Goal: Task Accomplishment & Management: Complete application form

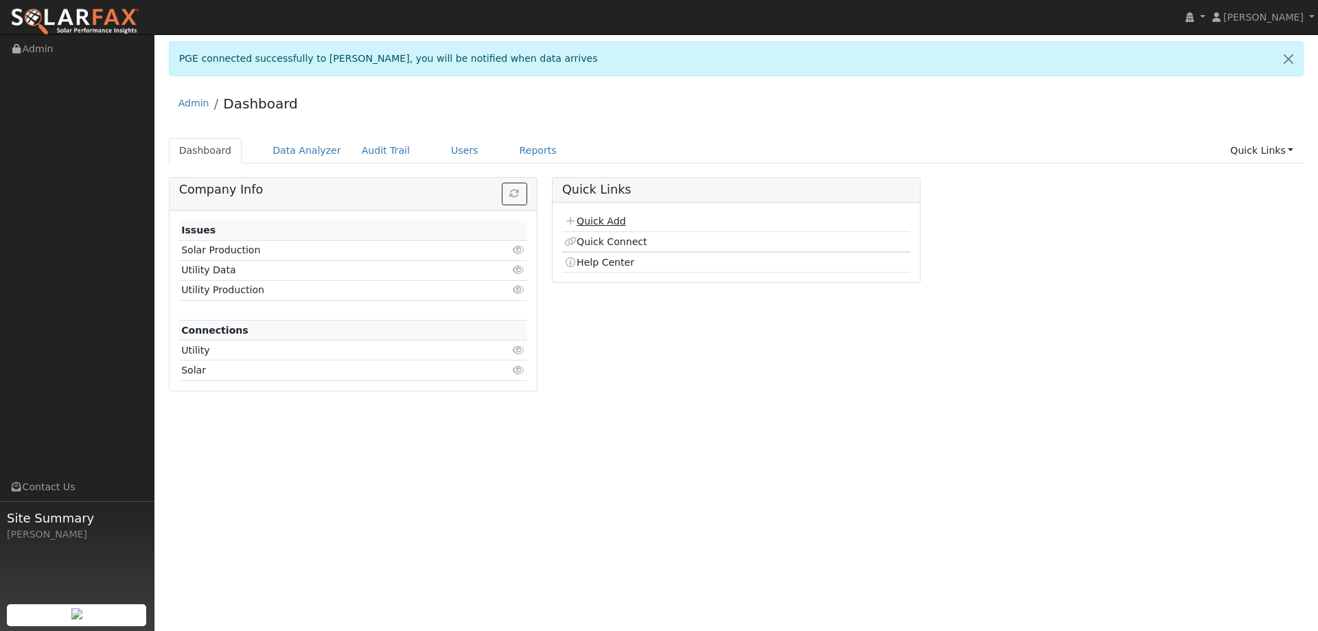
click at [581, 220] on link "Quick Add" at bounding box center [594, 220] width 61 height 11
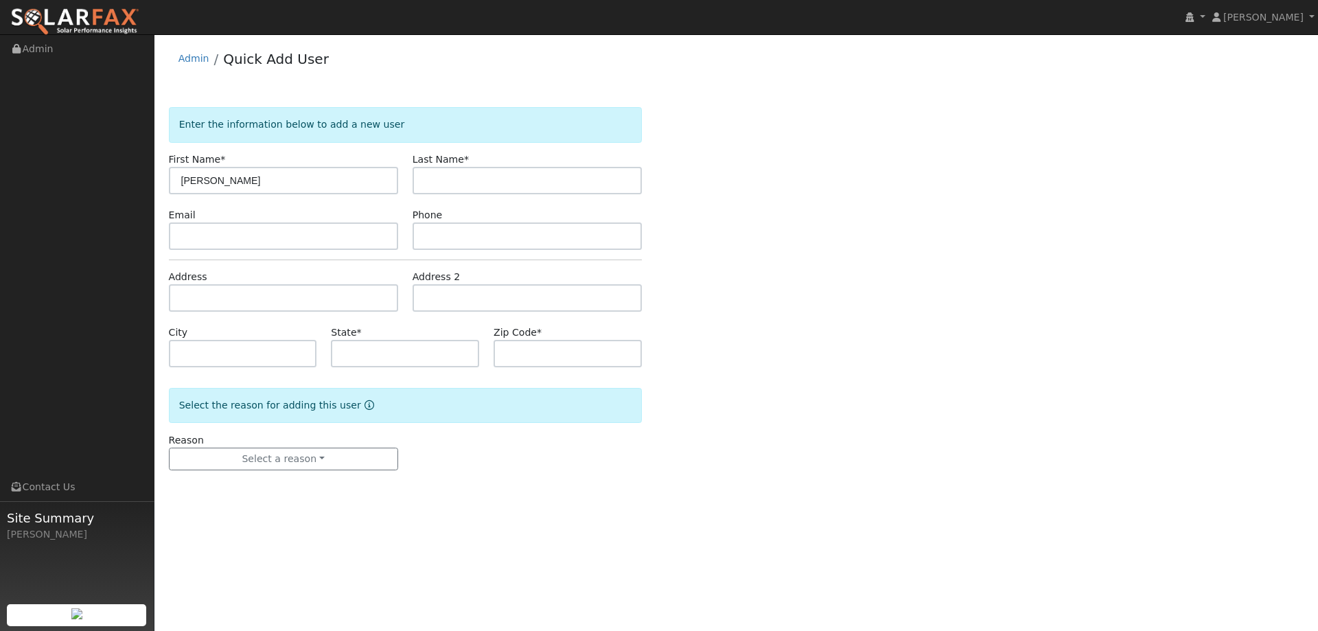
type input "[PERSON_NAME]"
click at [496, 191] on form "Enter the information below to add a new user First Name * [PERSON_NAME] Name *…" at bounding box center [405, 302] width 473 height 390
click at [497, 183] on input "text" at bounding box center [526, 180] width 229 height 27
type input "Firth"
click at [476, 234] on input "text" at bounding box center [526, 235] width 229 height 27
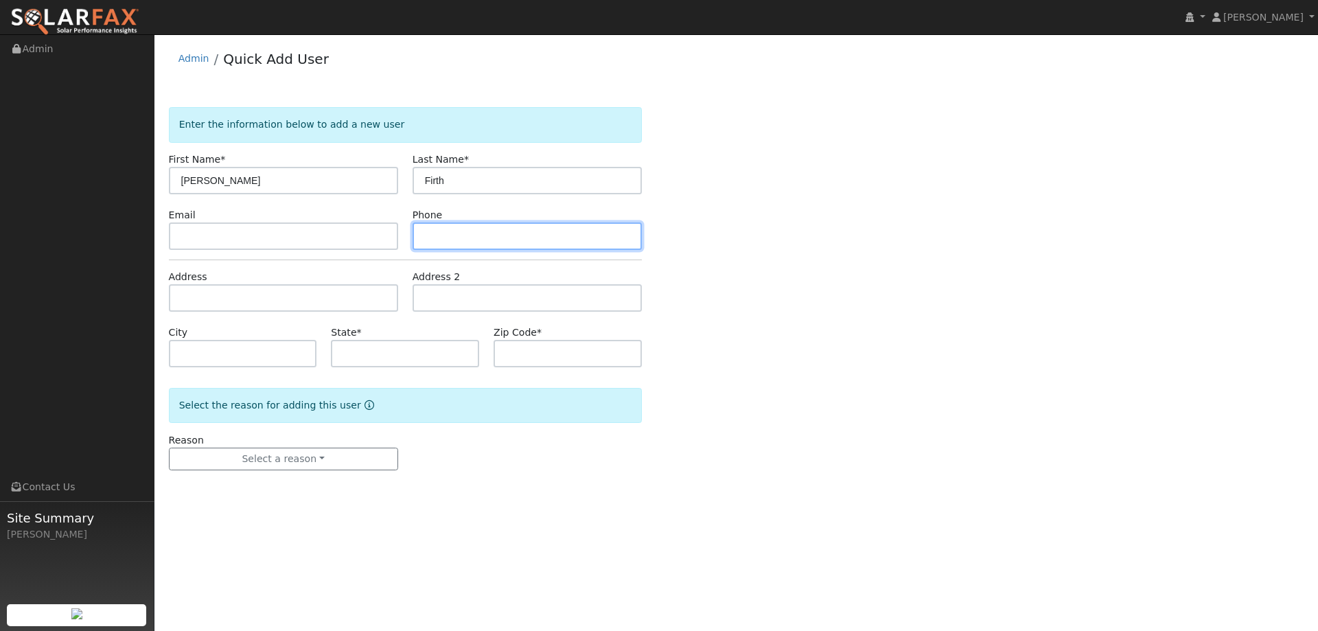
paste input "[PHONE_NUMBER]"
type input "[PHONE_NUMBER]"
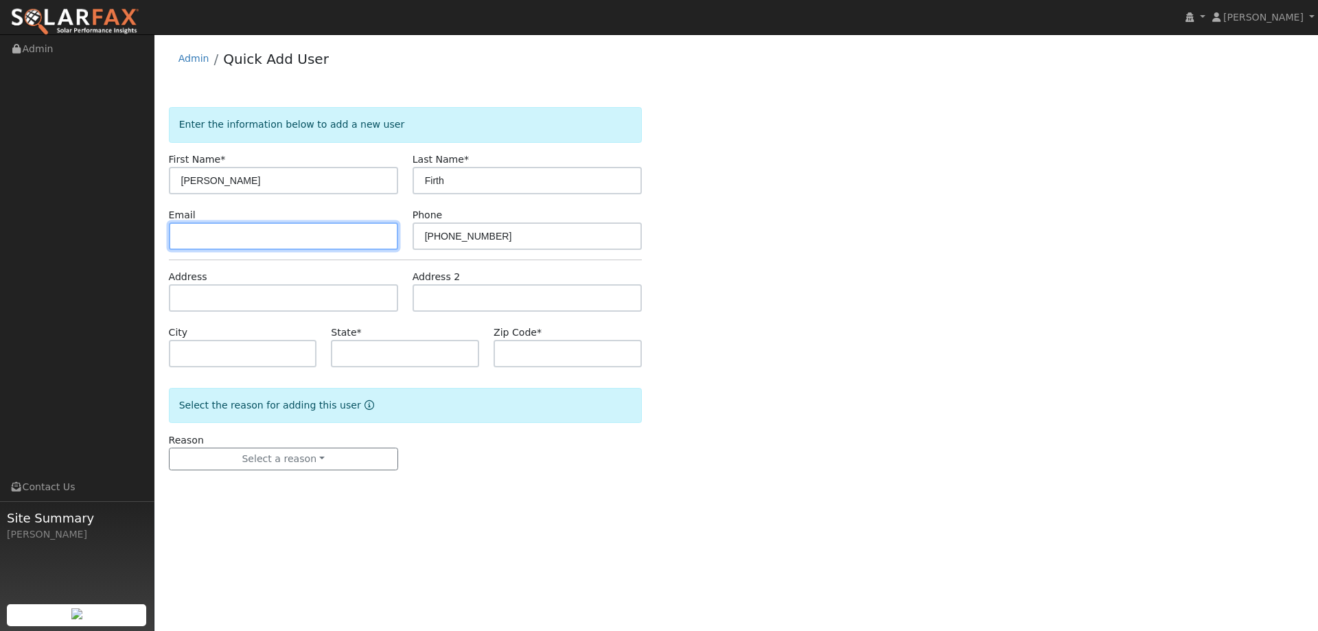
click at [307, 242] on input "text" at bounding box center [283, 235] width 229 height 27
paste input "[PERSON_NAME][DOMAIN_NAME][EMAIL_ADDRESS][PERSON_NAME][DOMAIN_NAME]"
type input "[PERSON_NAME][DOMAIN_NAME][EMAIL_ADDRESS][PERSON_NAME][DOMAIN_NAME]"
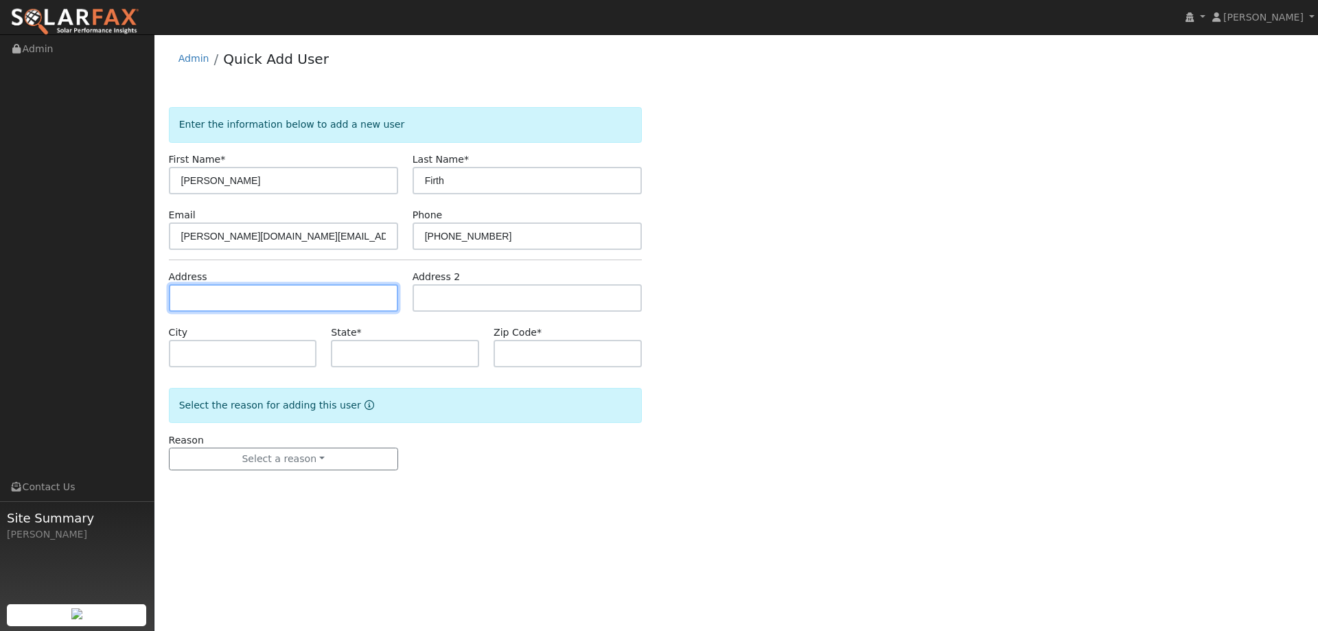
click at [301, 290] on input "text" at bounding box center [283, 297] width 229 height 27
drag, startPoint x: 369, startPoint y: 286, endPoint x: 365, endPoint y: 295, distance: 9.6
click at [365, 295] on input "text" at bounding box center [283, 297] width 229 height 27
paste input "[STREET_ADDRESS]"
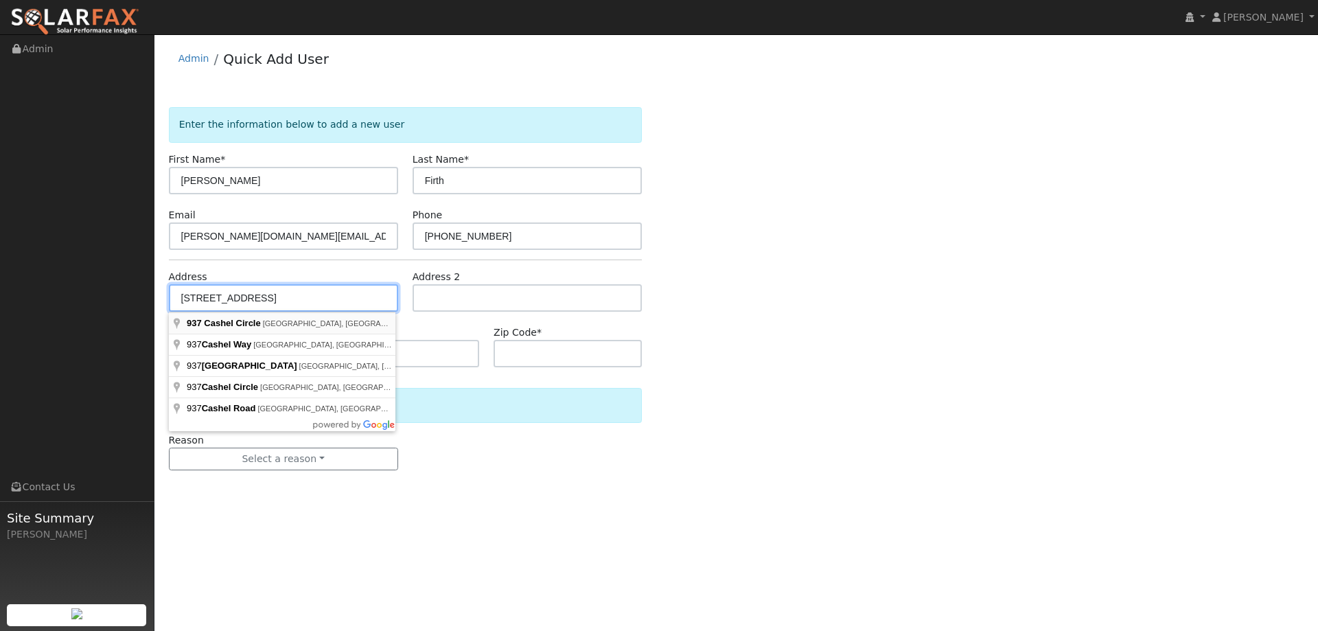
type input "[STREET_ADDRESS]"
type input "[GEOGRAPHIC_DATA]"
type input "CA"
type input "95688"
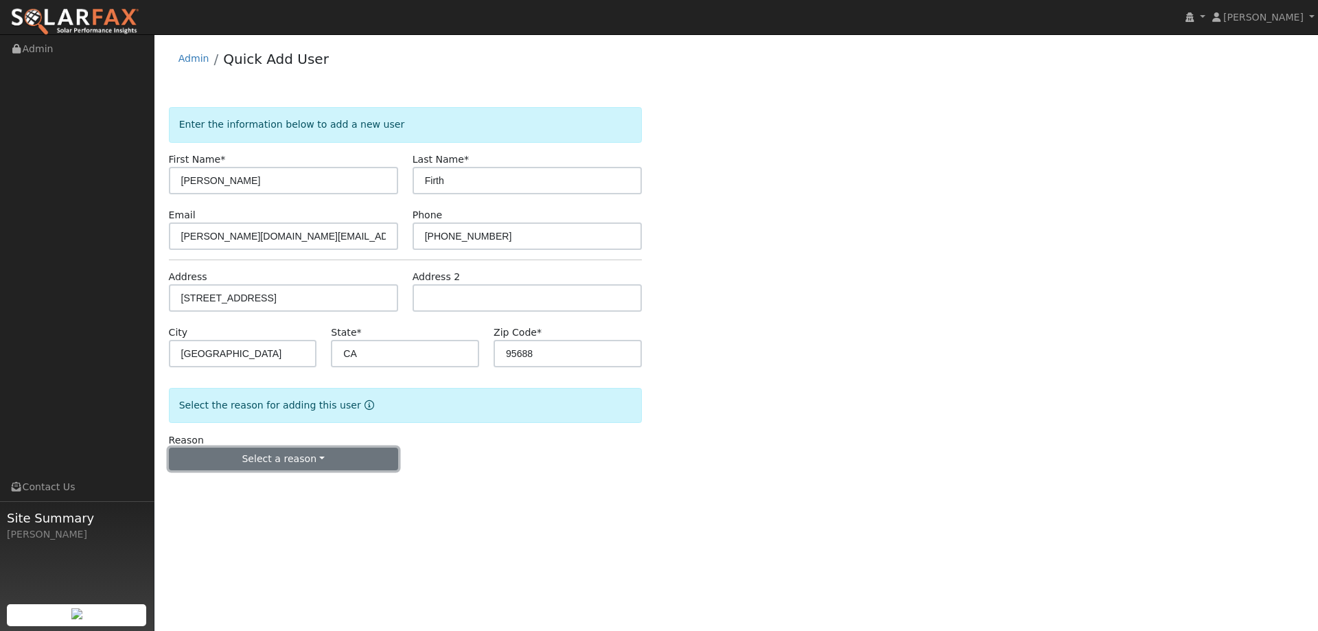
click at [292, 462] on button "Select a reason" at bounding box center [283, 458] width 229 height 23
click at [217, 490] on link "New lead" at bounding box center [245, 487] width 152 height 19
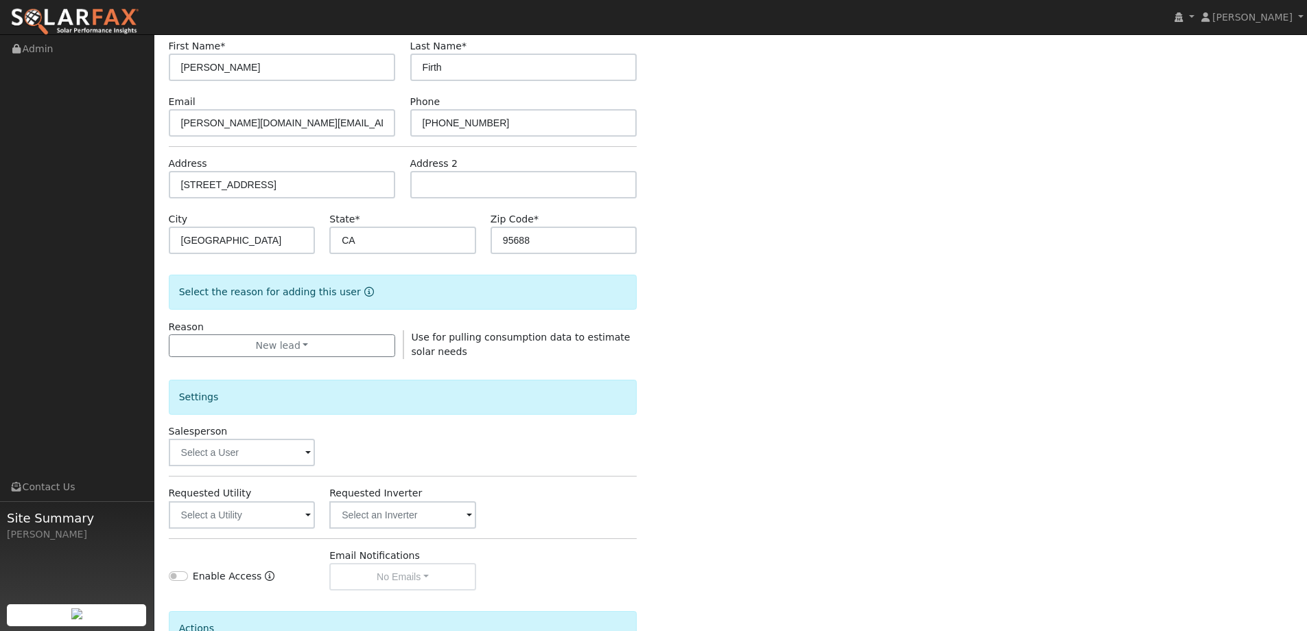
scroll to position [258, 0]
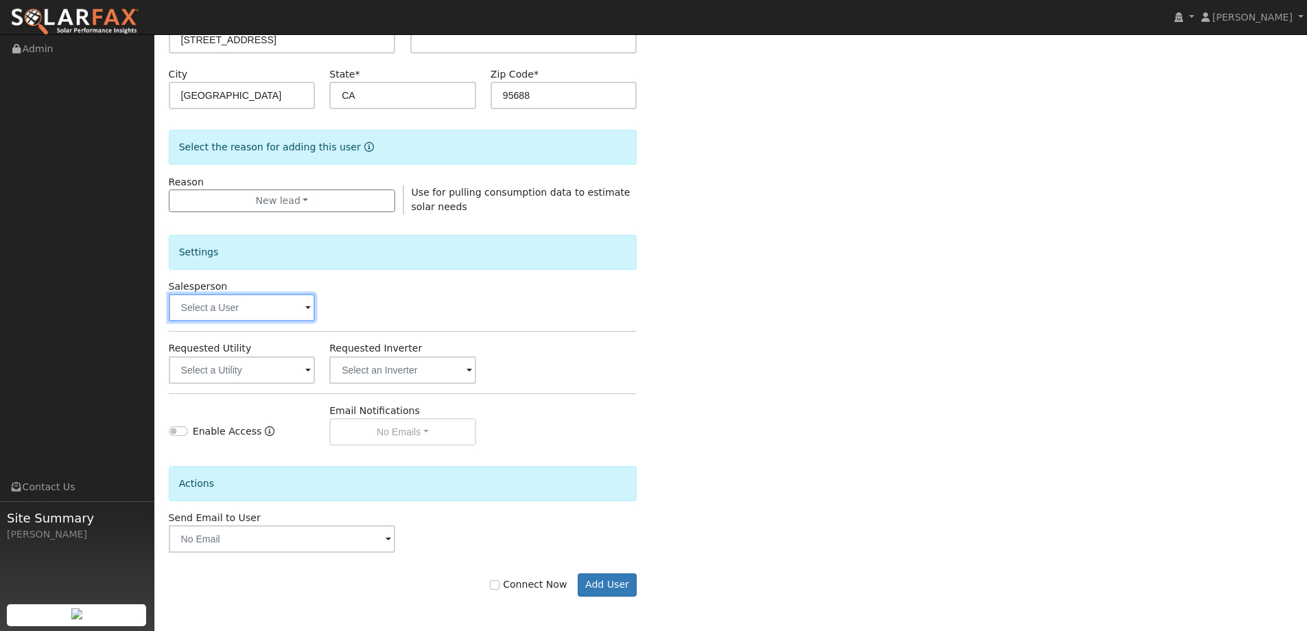
click at [256, 304] on input "text" at bounding box center [242, 307] width 147 height 27
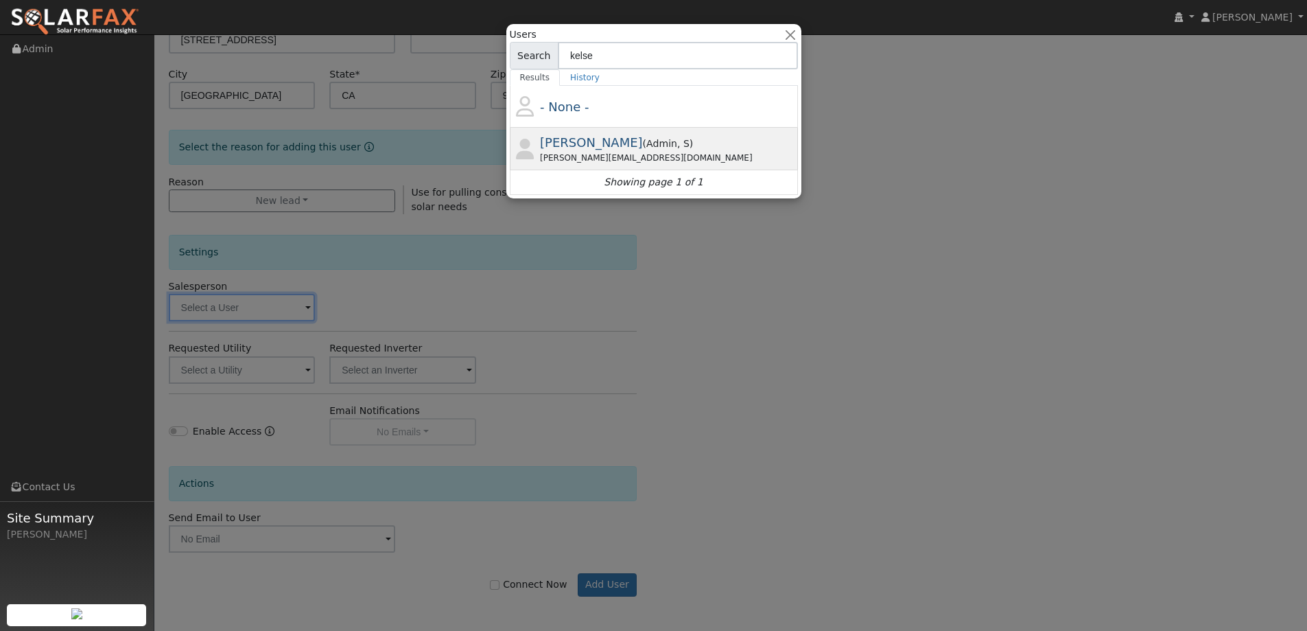
type input "kelse"
click at [669, 148] on span "Admin" at bounding box center [661, 143] width 31 height 11
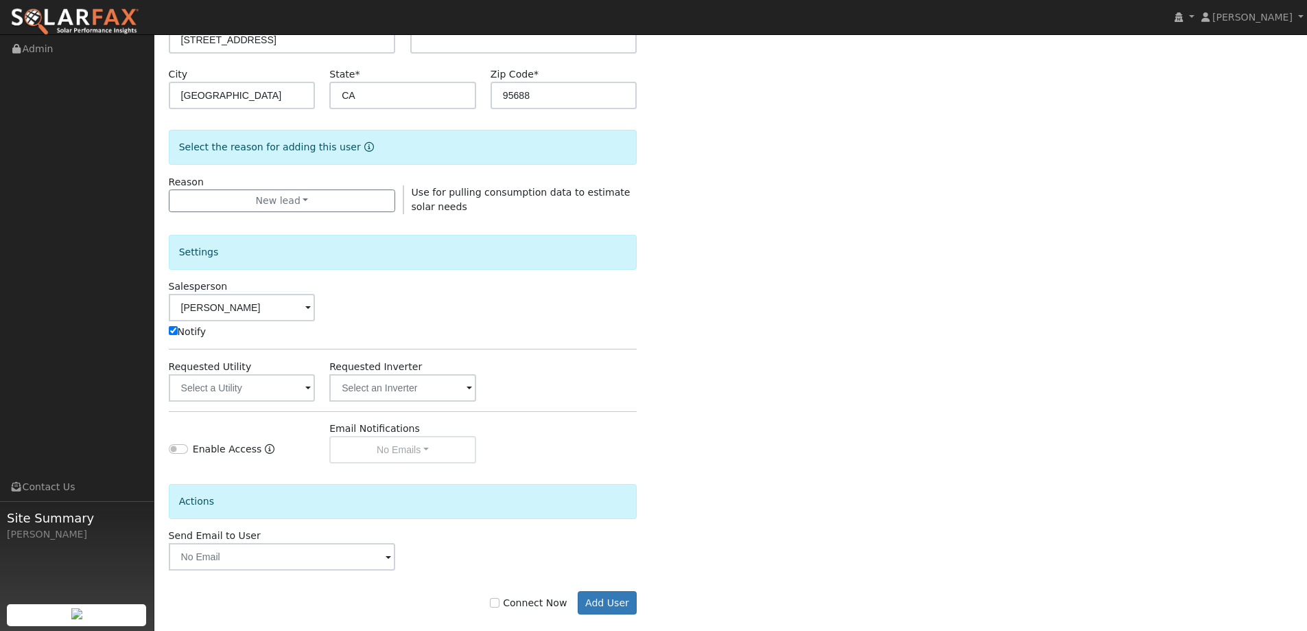
type input "[PERSON_NAME]"
click at [248, 388] on input "text" at bounding box center [242, 387] width 147 height 27
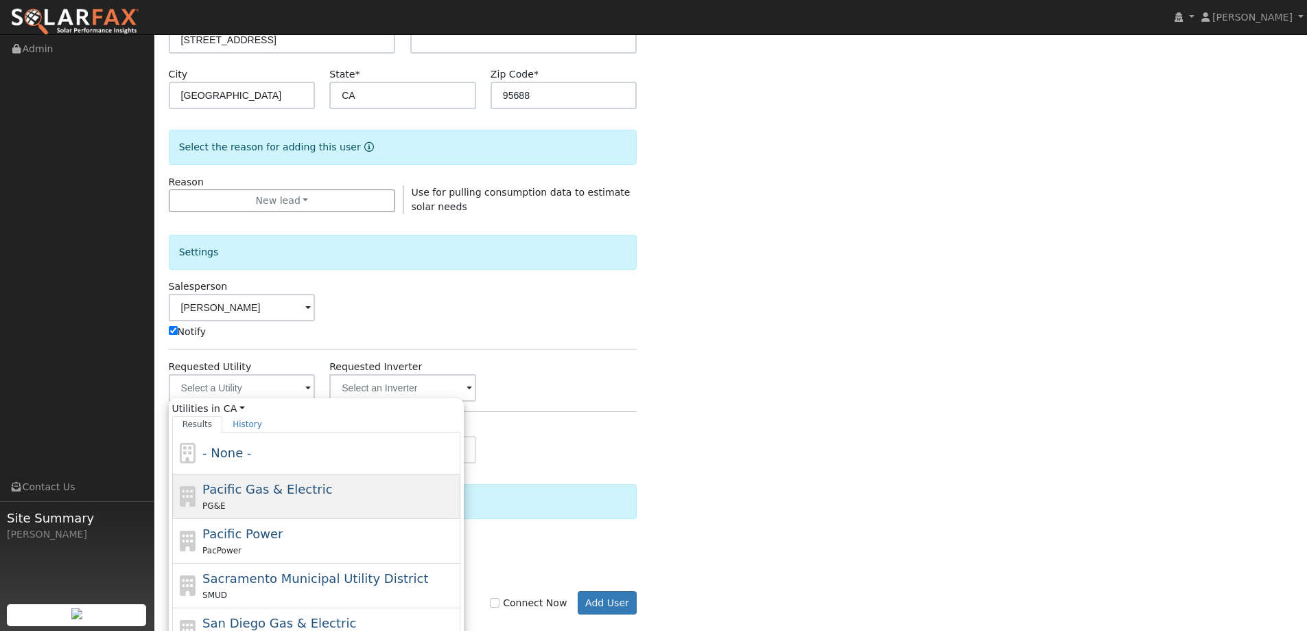
click at [226, 488] on span "Pacific Gas & Electric" at bounding box center [267, 489] width 130 height 14
type input "Pacific Gas & Electric"
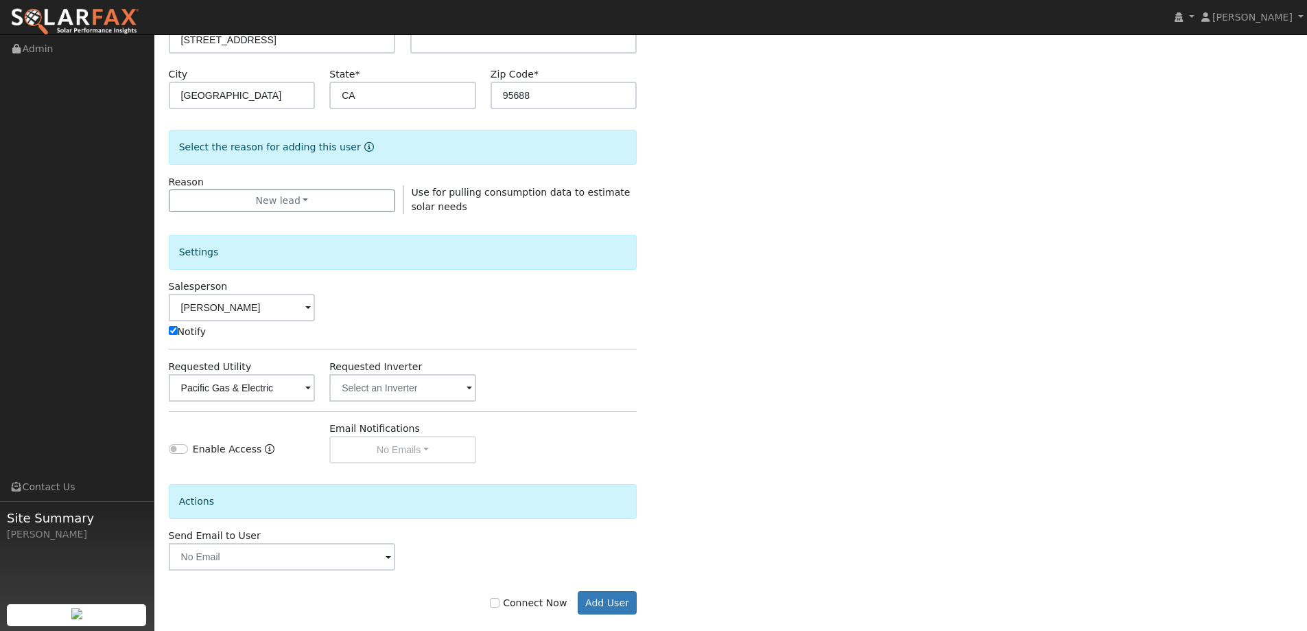
click at [527, 599] on label "Connect Now" at bounding box center [528, 603] width 77 height 14
click at [500, 599] on input "Connect Now" at bounding box center [495, 603] width 10 height 10
checkbox input "true"
click at [605, 603] on button "Add User" at bounding box center [608, 602] width 60 height 23
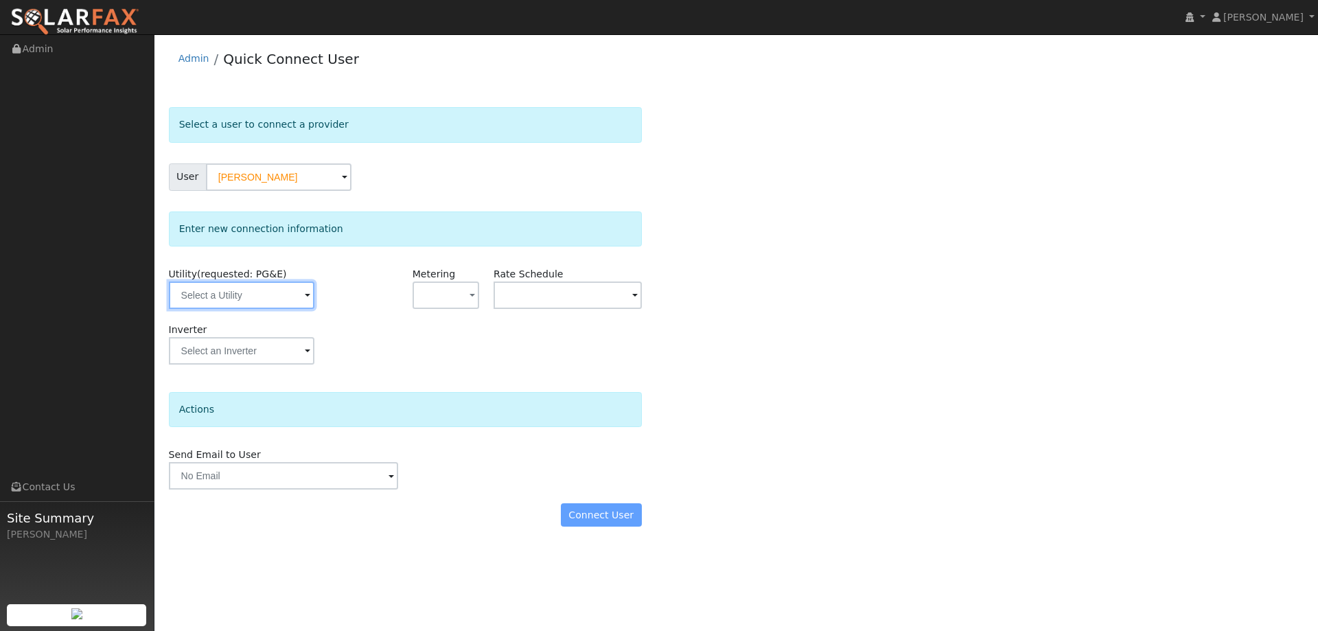
click at [203, 302] on input "text" at bounding box center [241, 294] width 145 height 27
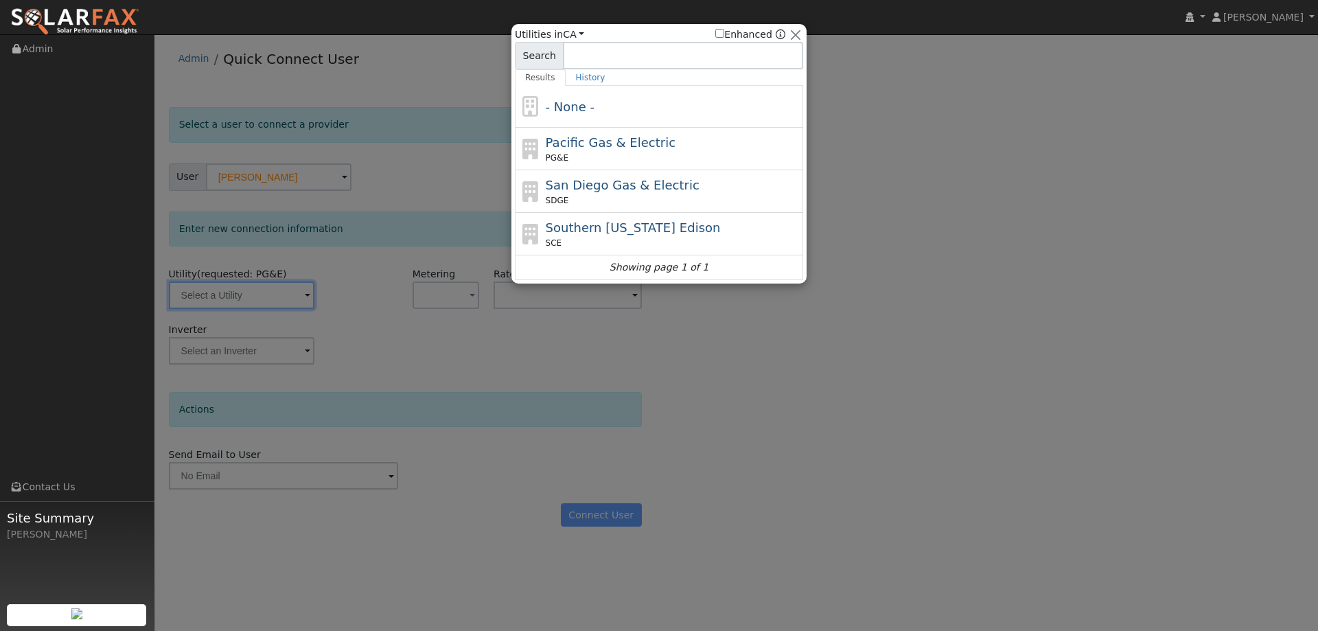
click at [976, 444] on div at bounding box center [659, 315] width 1318 height 631
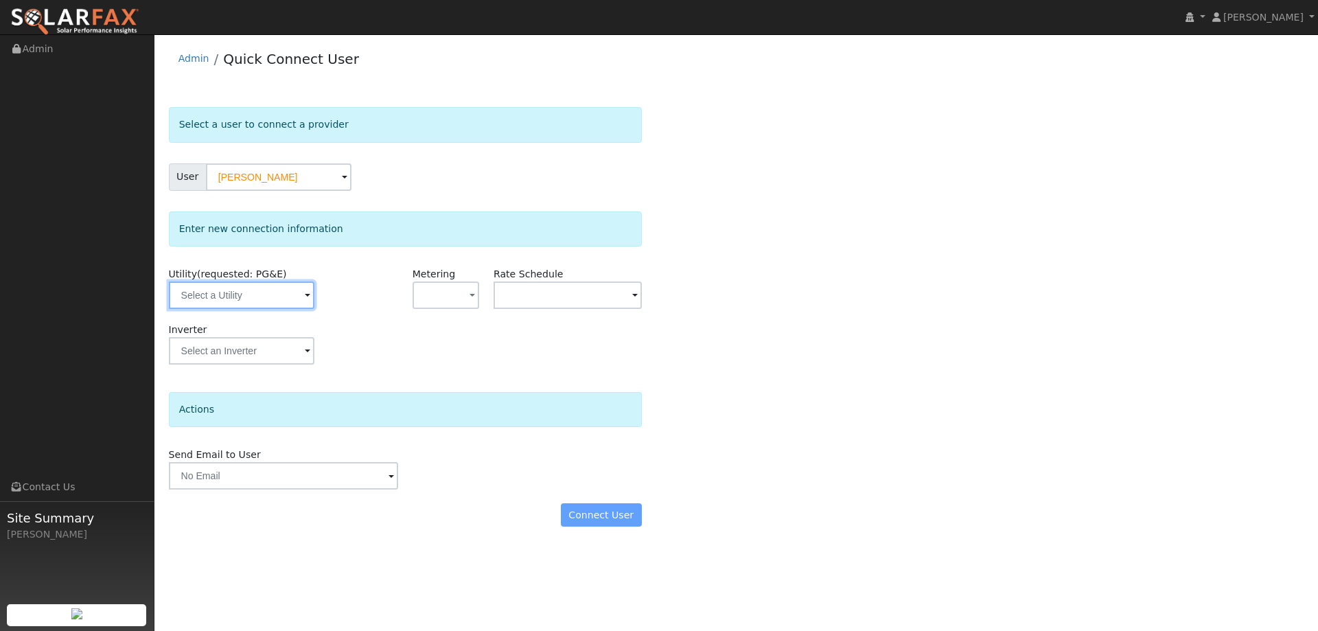
click at [273, 293] on input "text" at bounding box center [241, 294] width 145 height 27
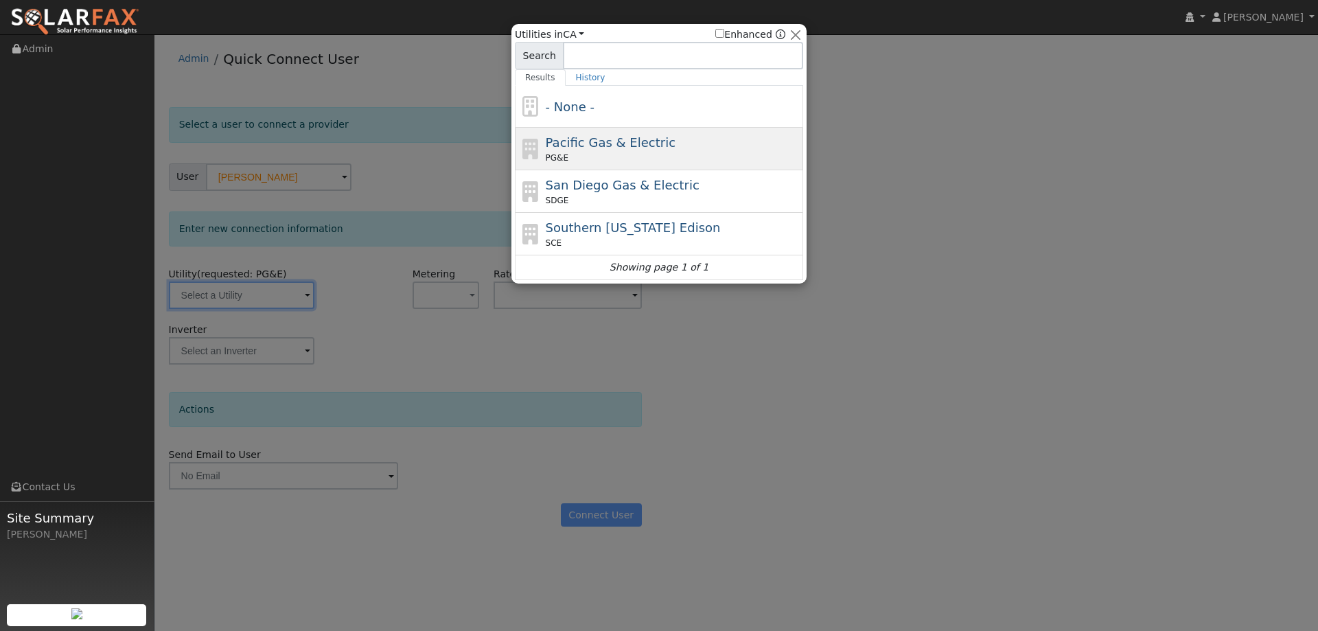
click at [546, 148] on span "Pacific Gas & Electric" at bounding box center [611, 142] width 130 height 14
type input "PG&E"
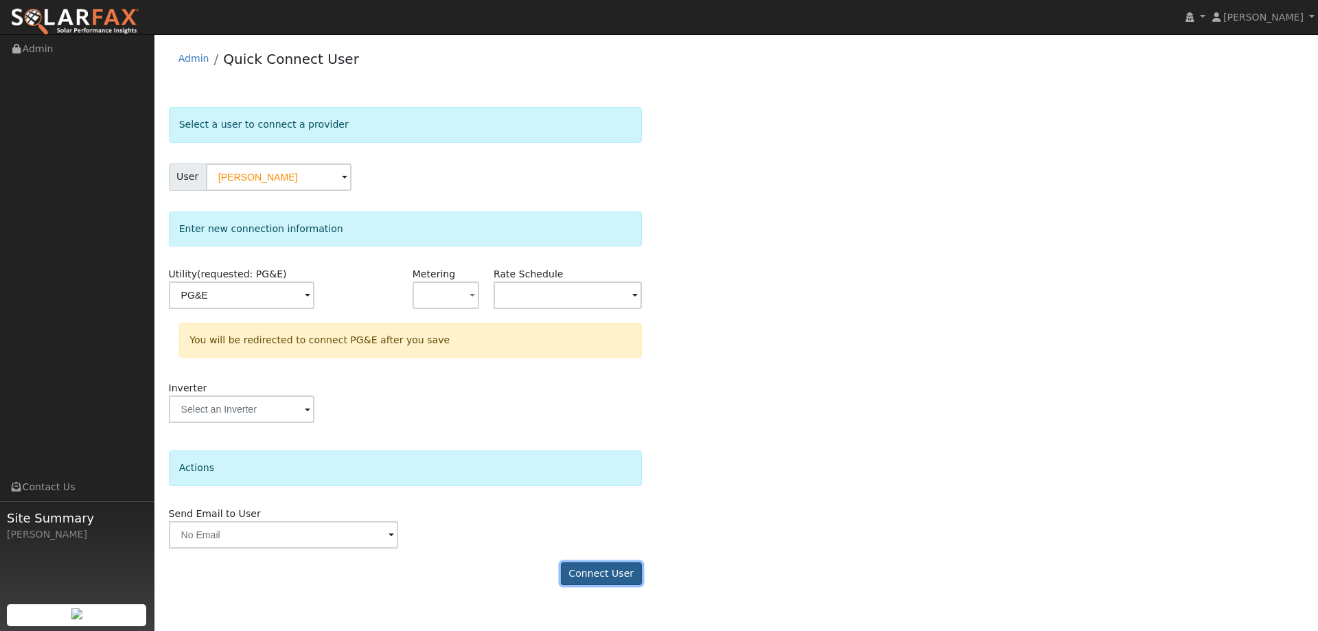
click at [583, 570] on button "Connect User" at bounding box center [601, 573] width 81 height 23
